Goal: Information Seeking & Learning: Find specific fact

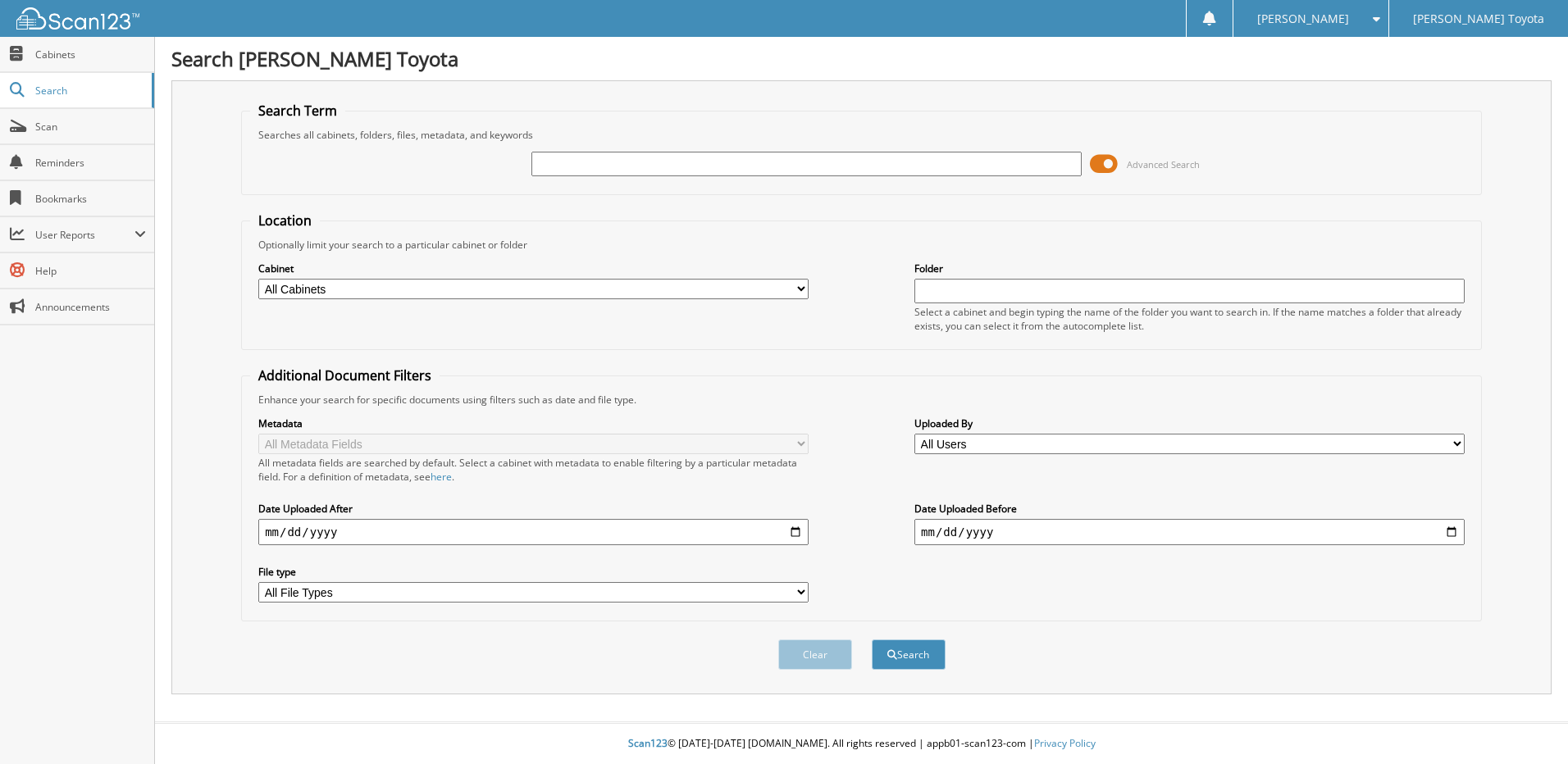
click at [597, 164] on input "text" at bounding box center [806, 164] width 550 height 24
type input "326023"
click at [929, 660] on button "Search" at bounding box center [908, 654] width 74 height 30
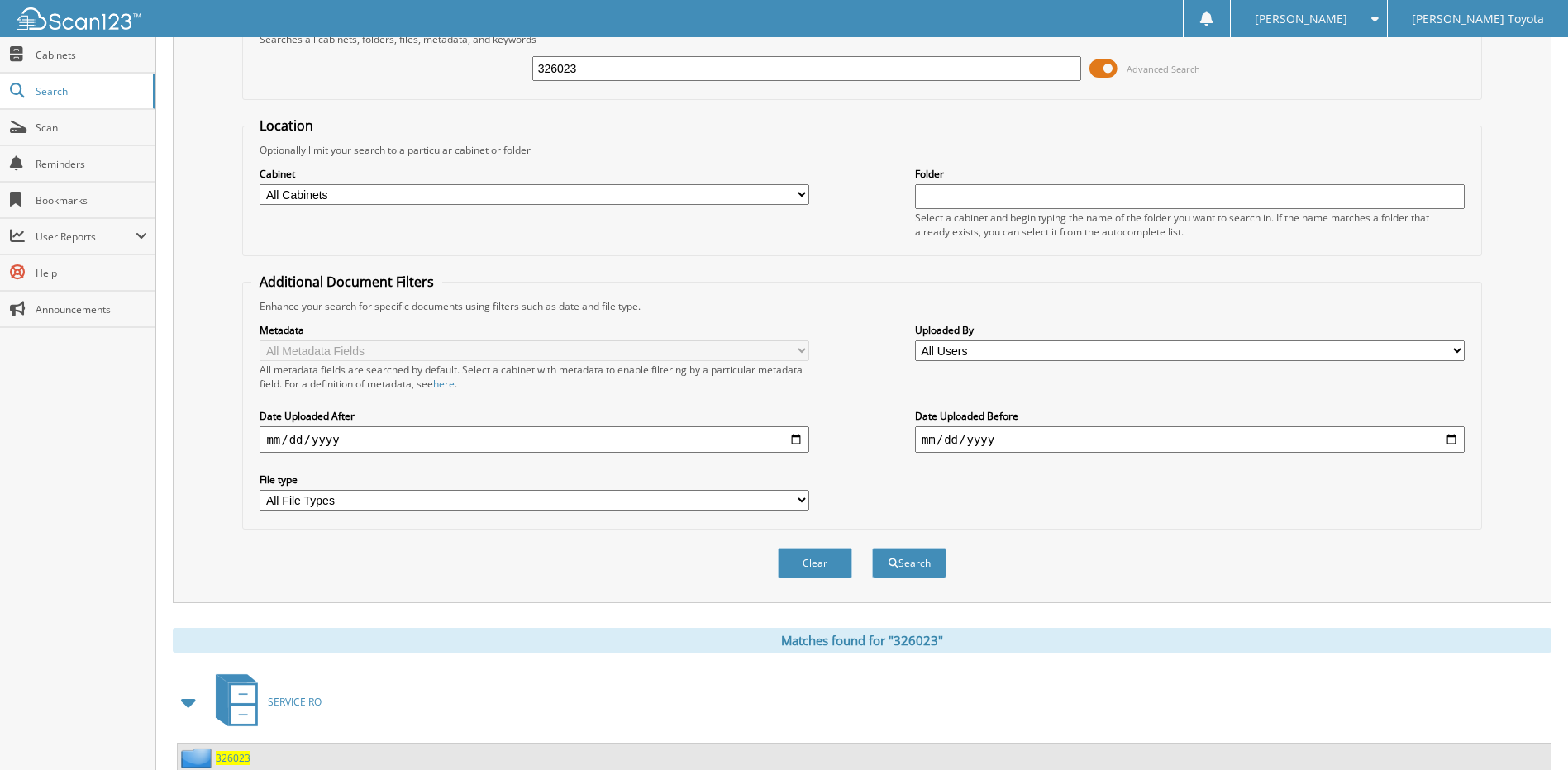
scroll to position [245, 0]
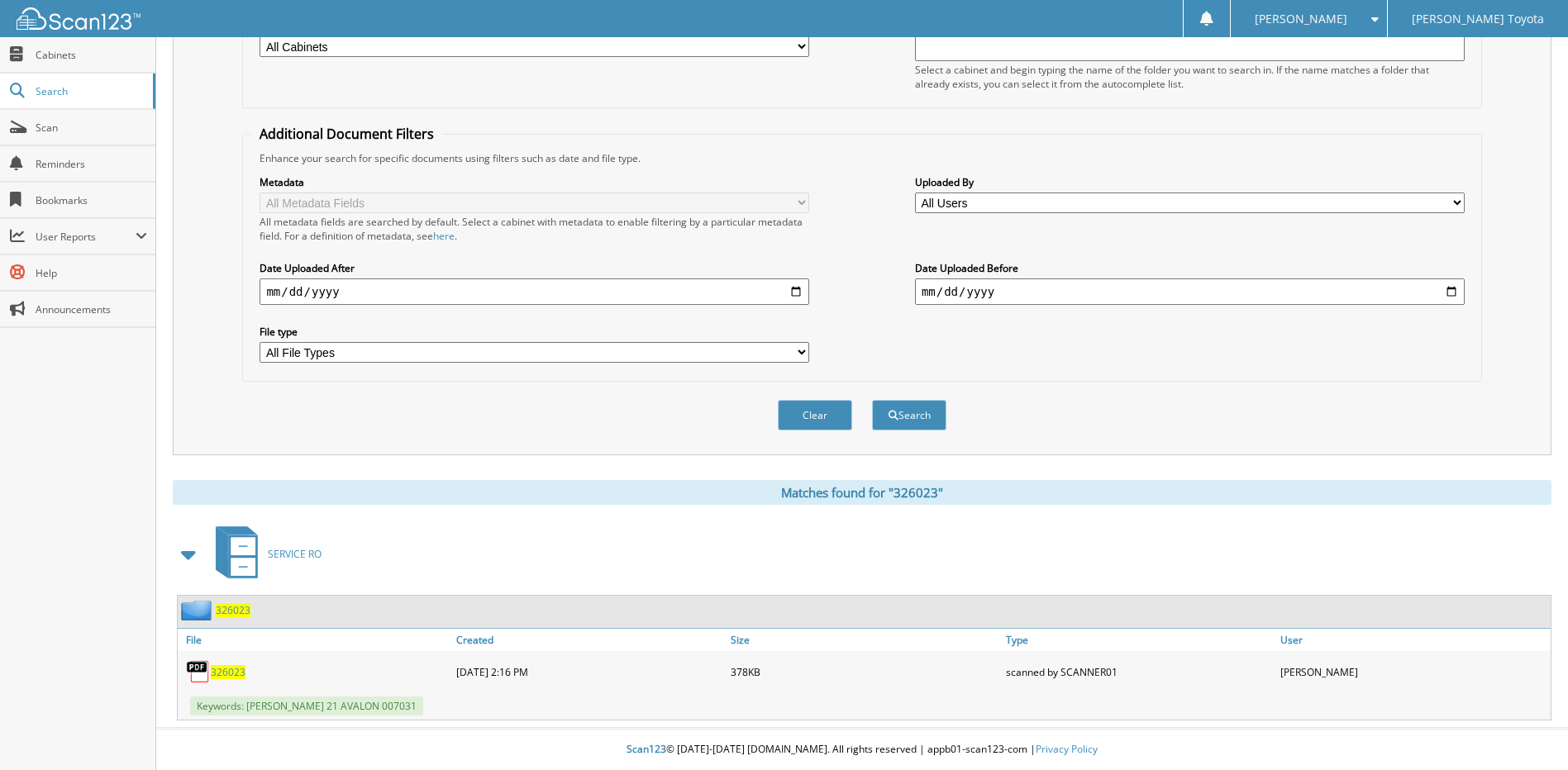
click at [236, 613] on span "326023" at bounding box center [233, 610] width 35 height 14
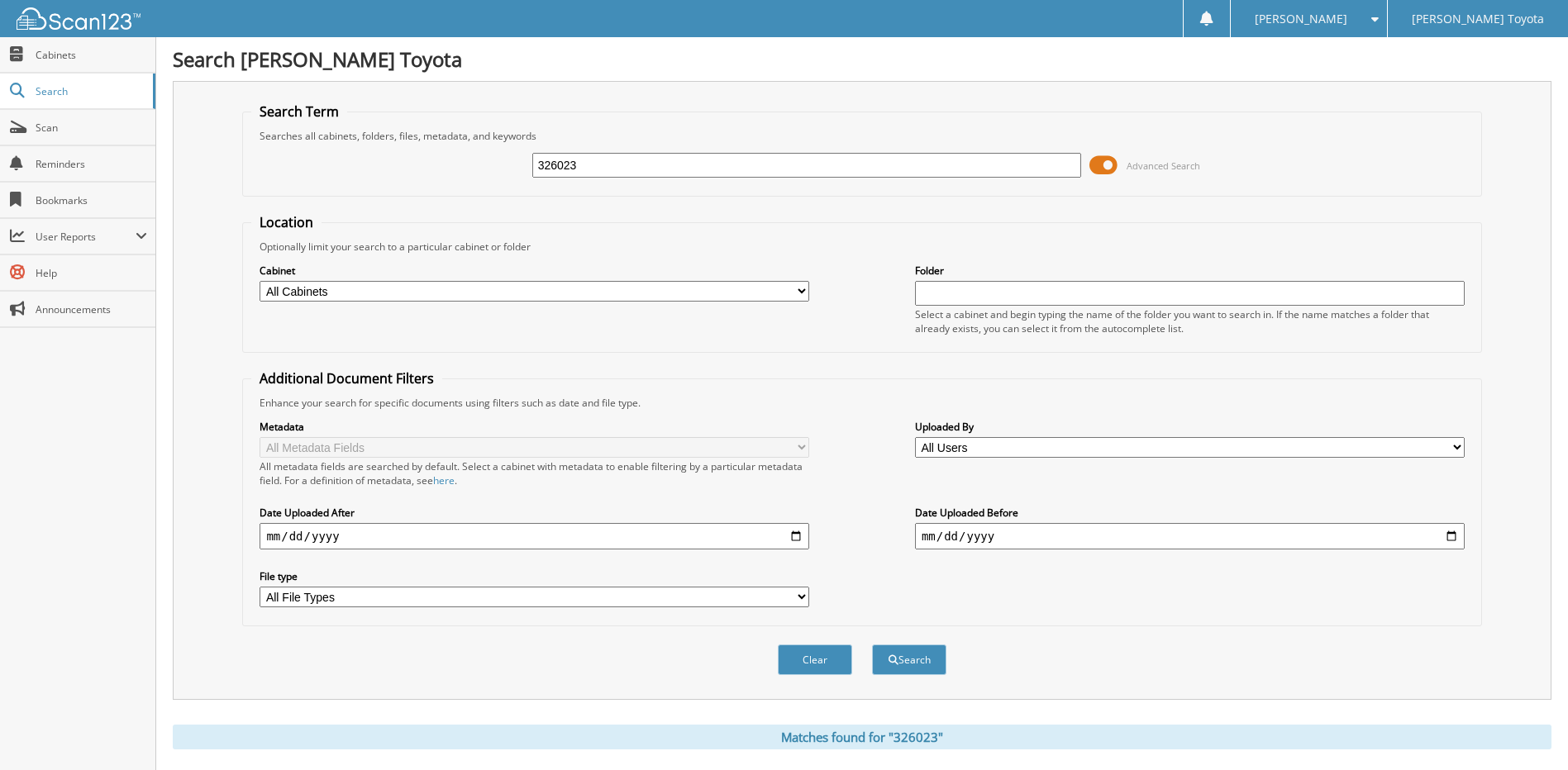
click at [903, 676] on div "Search" at bounding box center [910, 660] width 78 height 34
click at [907, 662] on button "Search" at bounding box center [909, 659] width 75 height 30
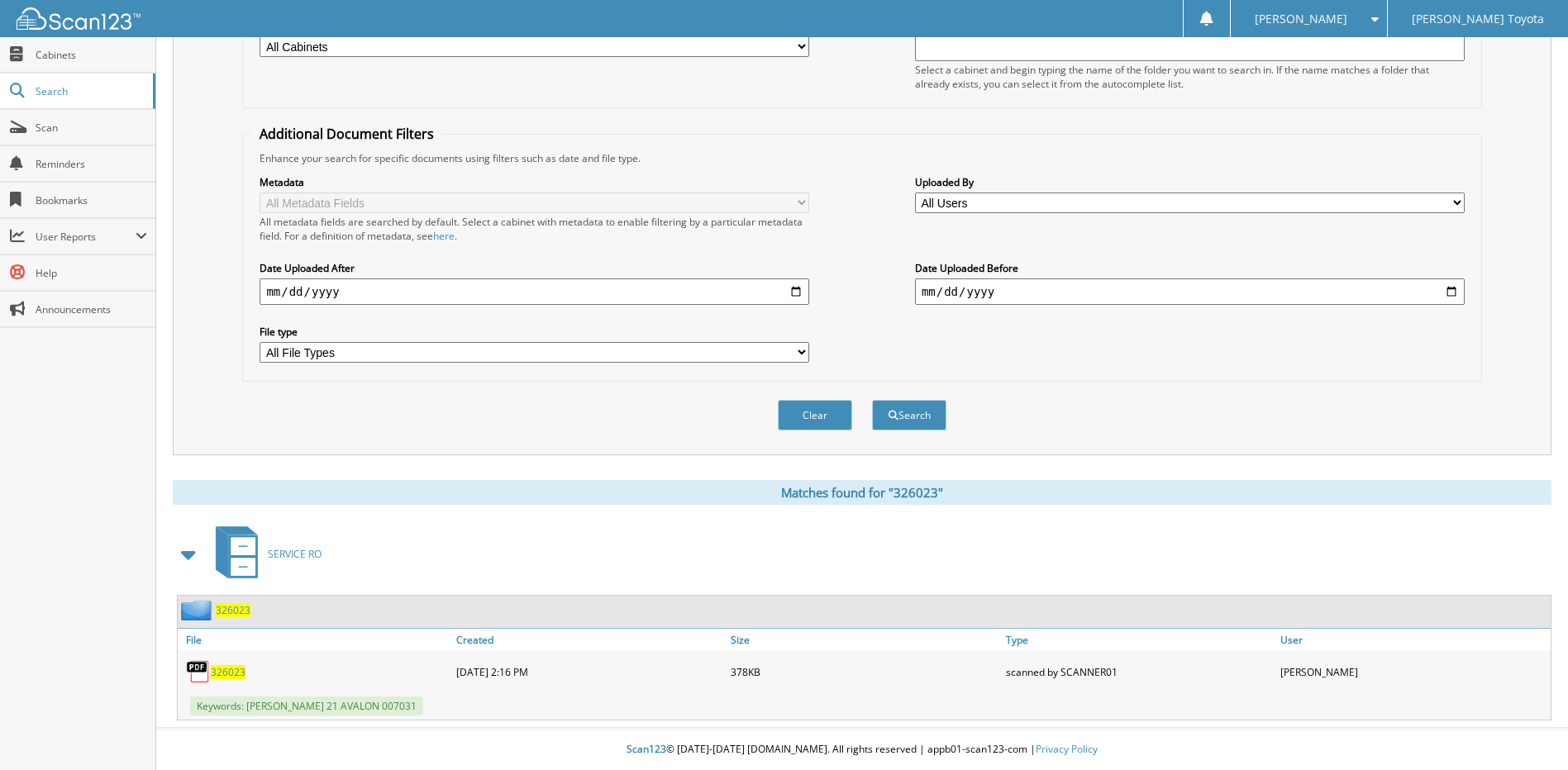
click at [230, 612] on span "326023" at bounding box center [233, 610] width 35 height 14
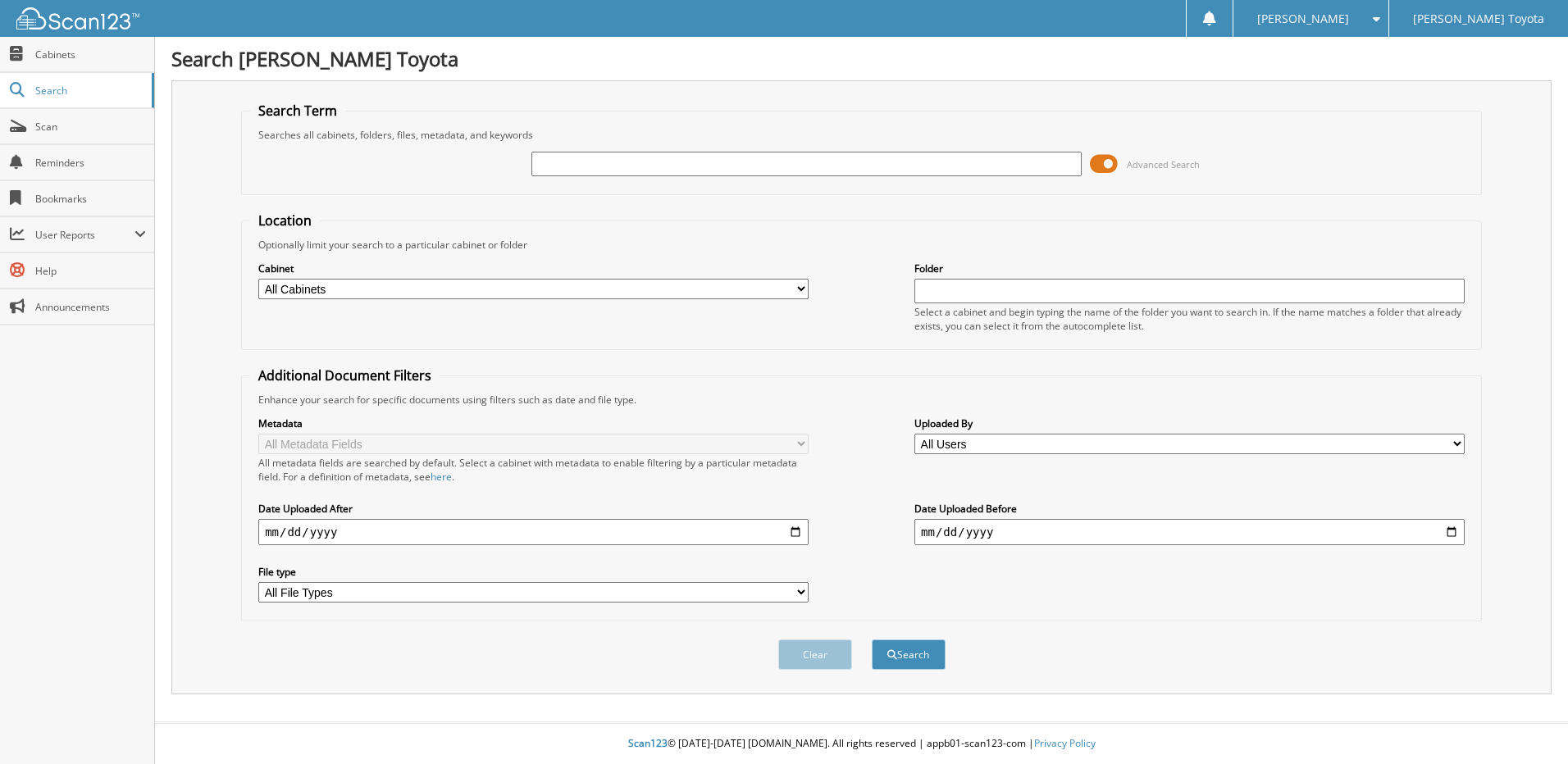
click at [681, 166] on input "text" at bounding box center [806, 164] width 550 height 24
type input "324970"
click at [917, 660] on button "Search" at bounding box center [908, 654] width 74 height 30
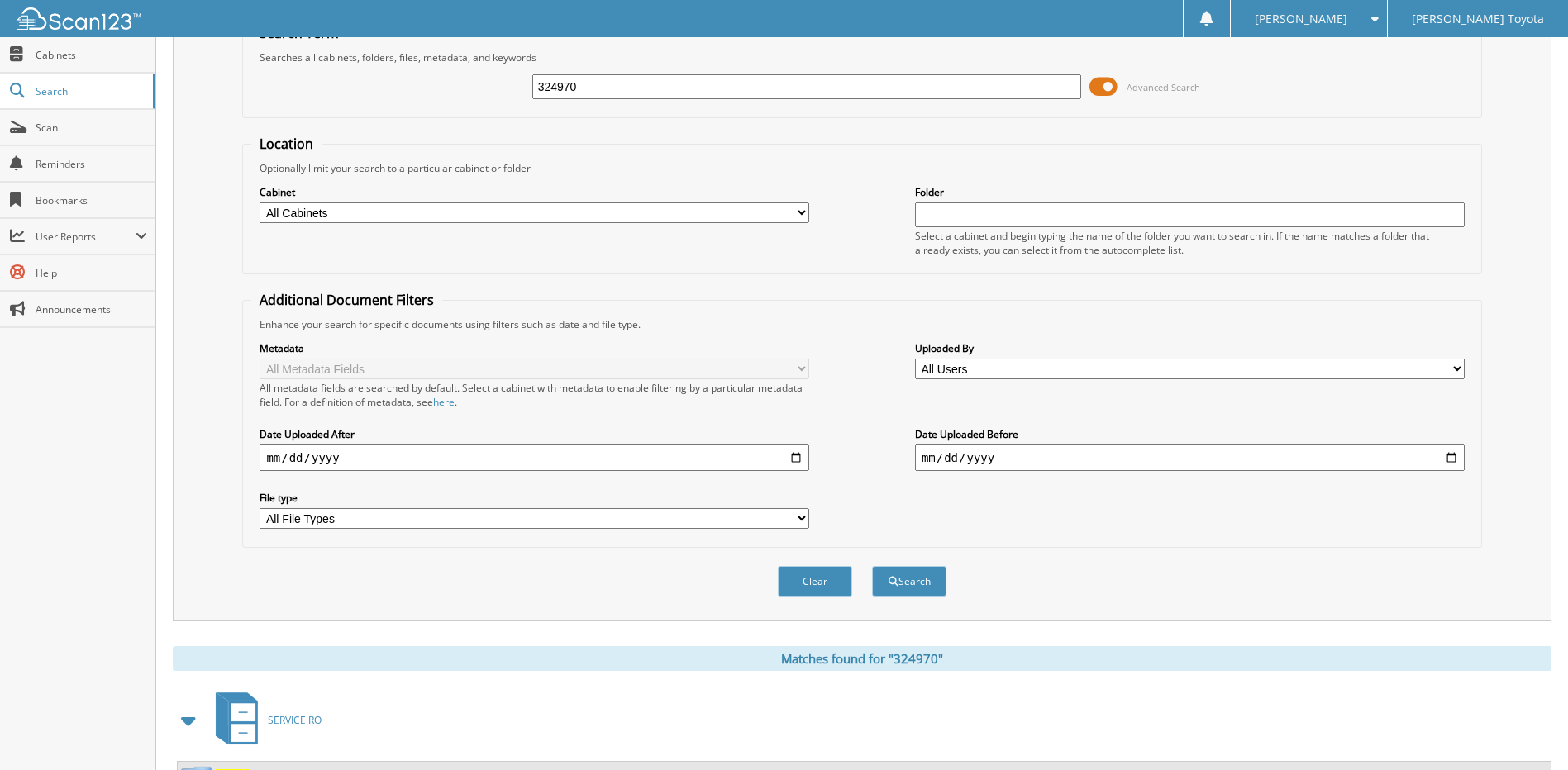
scroll to position [245, 0]
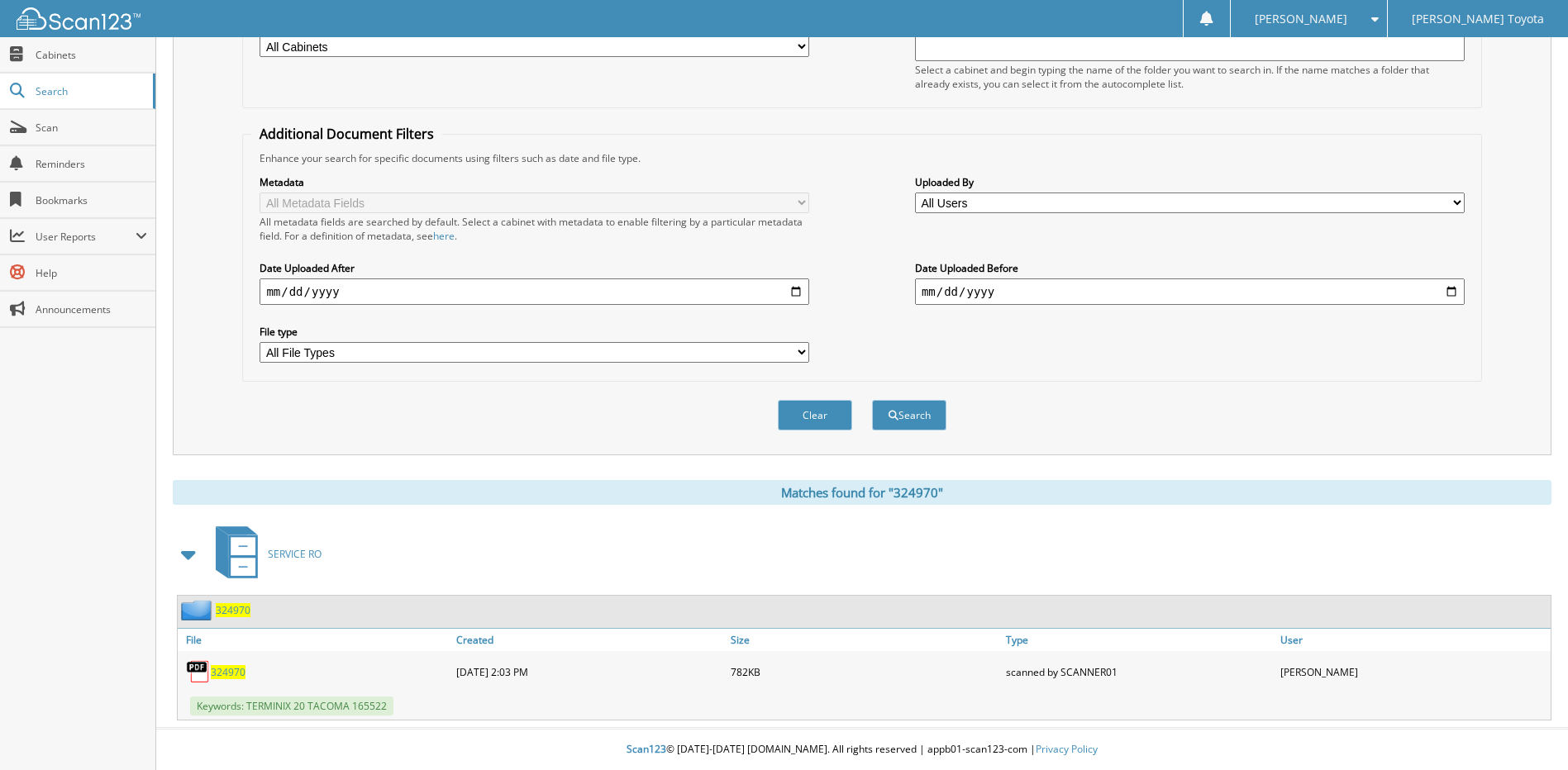
click at [233, 607] on span "324970" at bounding box center [233, 610] width 35 height 14
